Goal: Find specific page/section: Find specific page/section

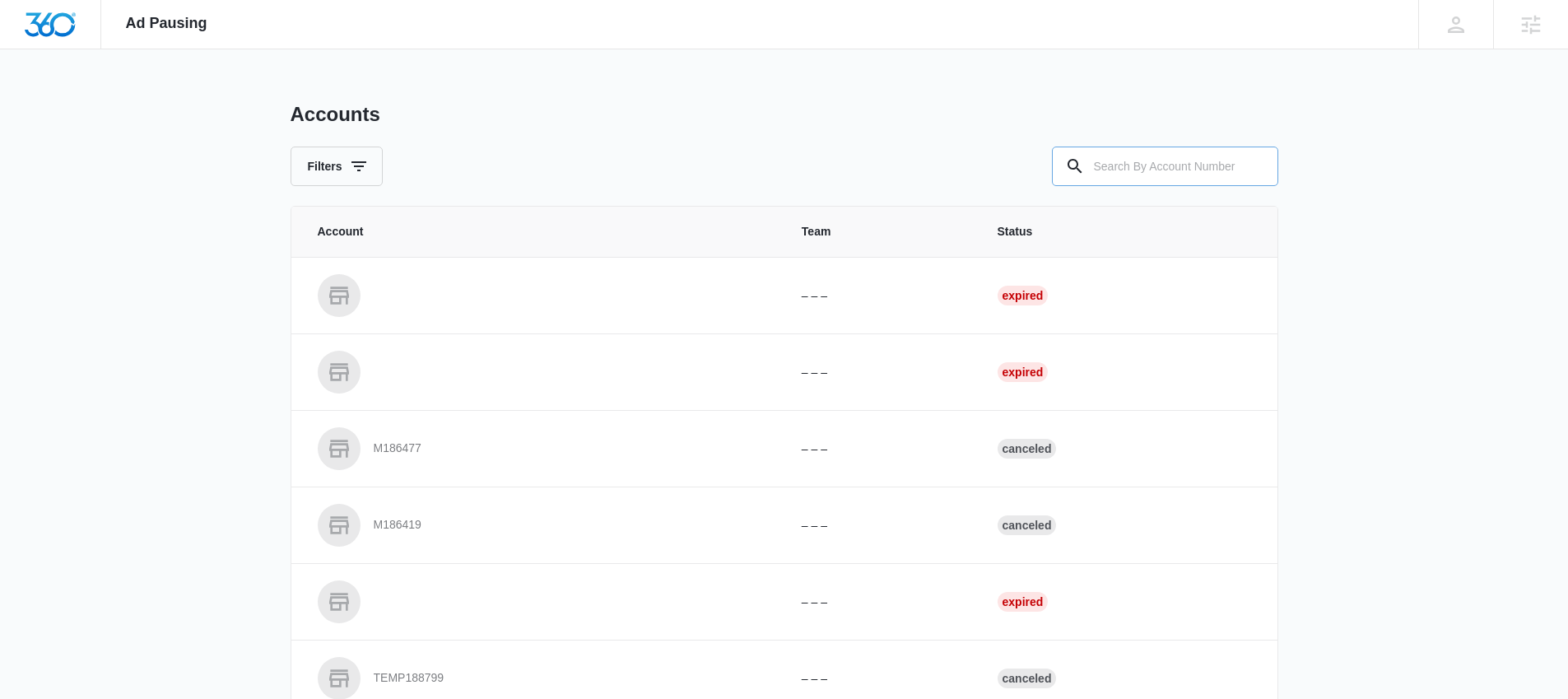
click at [1066, 152] on div at bounding box center [1075, 166] width 27 height 39
click at [1076, 153] on div at bounding box center [1075, 166] width 27 height 39
click at [1083, 152] on div at bounding box center [1075, 166] width 27 height 39
click at [1093, 150] on div at bounding box center [1166, 166] width 227 height 39
click at [1103, 149] on input "text" at bounding box center [1166, 166] width 227 height 39
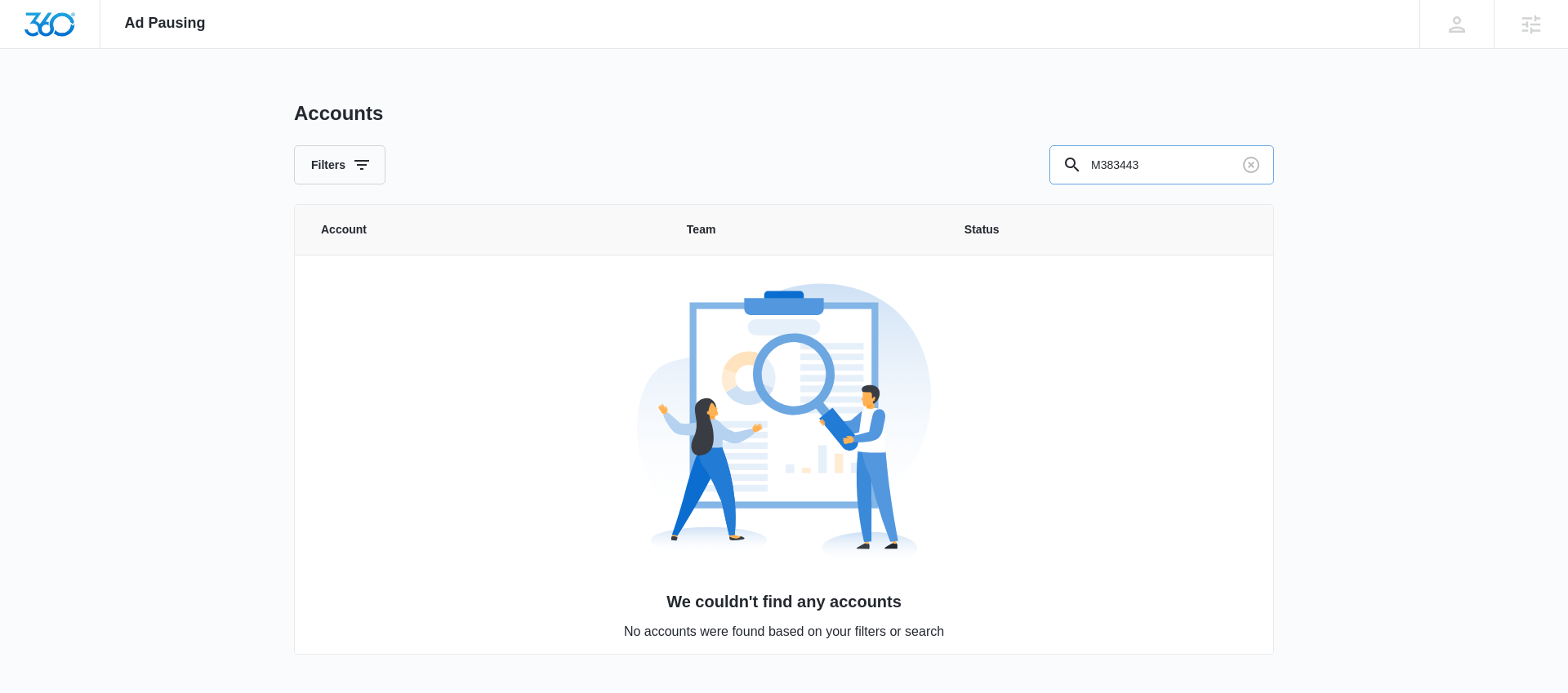
click at [1118, 162] on input "M383443" at bounding box center [1162, 165] width 225 height 39
type input "M338443"
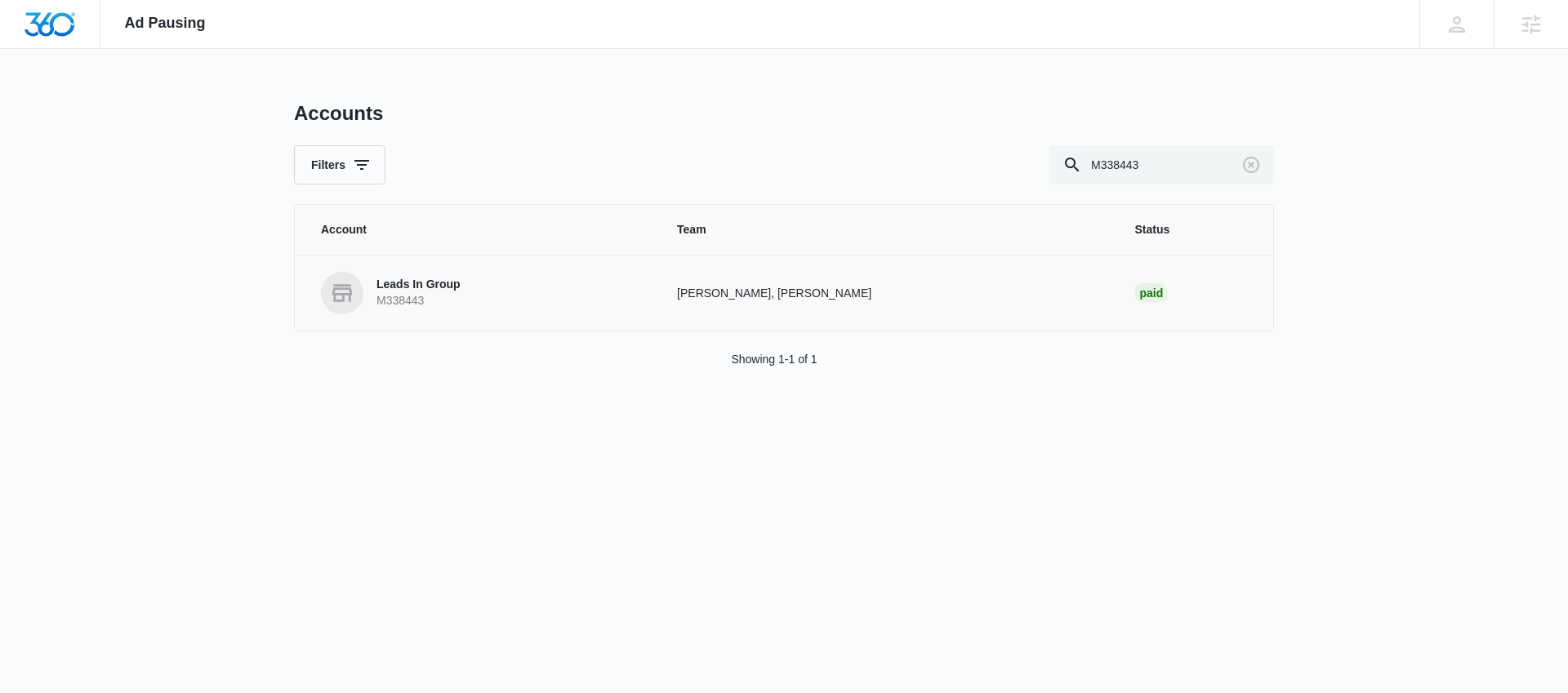
click at [382, 274] on link "Leads In Group M338443" at bounding box center [479, 293] width 317 height 42
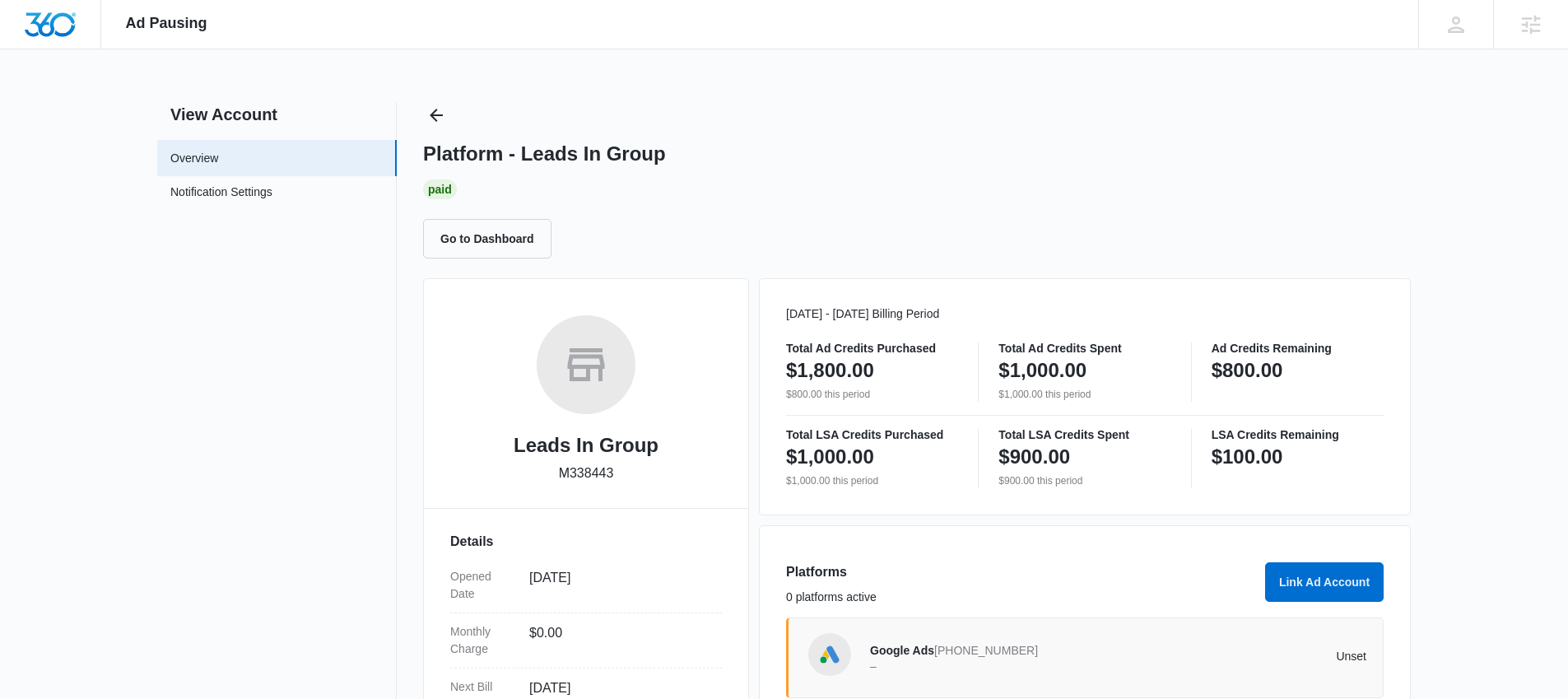
scroll to position [152, 0]
